Goal: Information Seeking & Learning: Check status

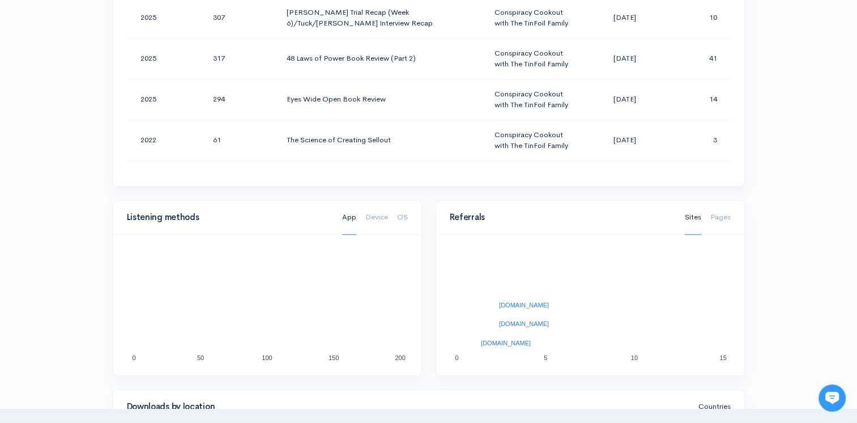
scroll to position [566, 0]
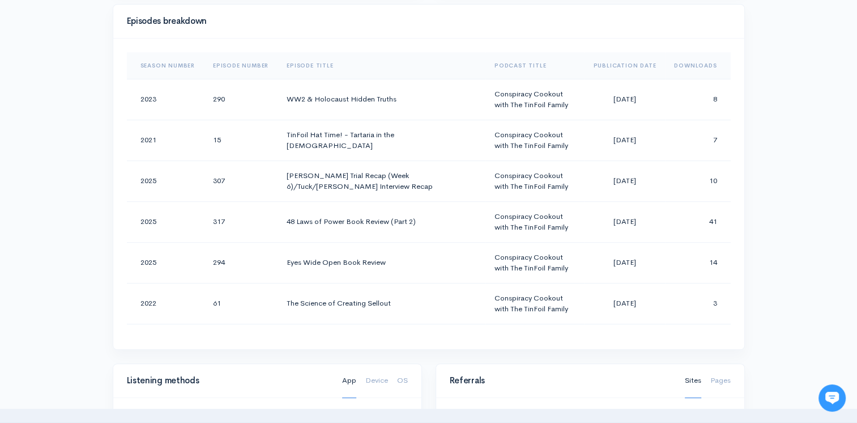
click at [680, 62] on th "Downloads" at bounding box center [697, 65] width 65 height 27
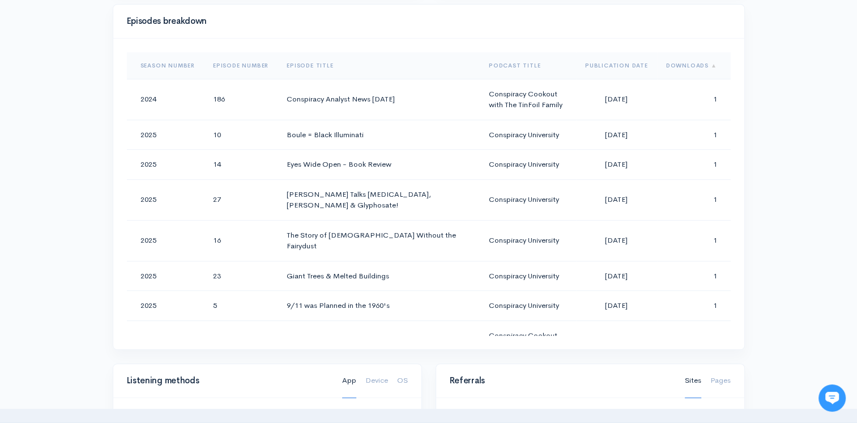
click at [680, 62] on th "Downloads" at bounding box center [694, 65] width 74 height 27
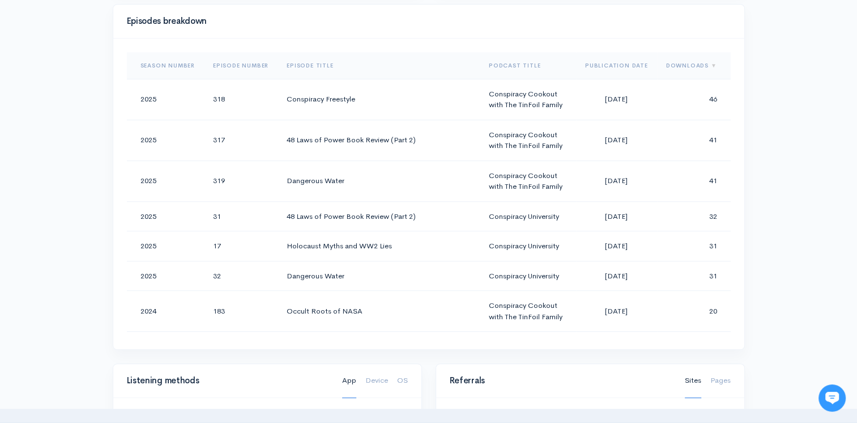
drag, startPoint x: 680, startPoint y: 62, endPoint x: 777, endPoint y: 123, distance: 115.3
click at [777, 123] on div "Help Notifications View all Your profile Team settings Default team Current Log…" at bounding box center [428, 236] width 857 height 1605
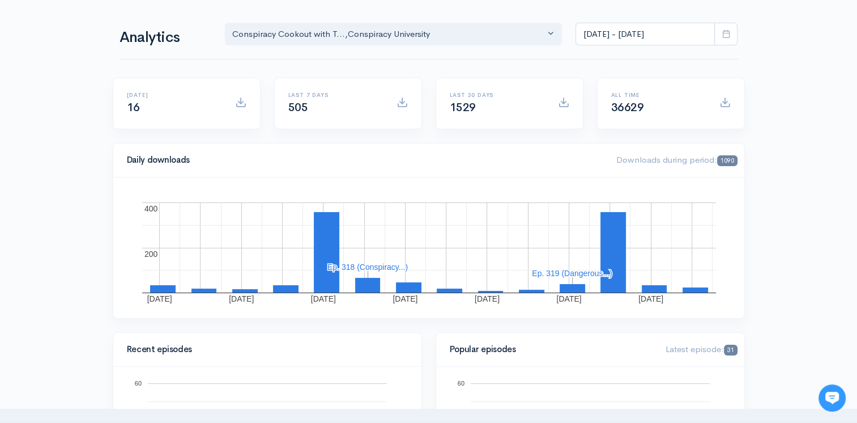
scroll to position [0, 0]
